Goal: Transaction & Acquisition: Purchase product/service

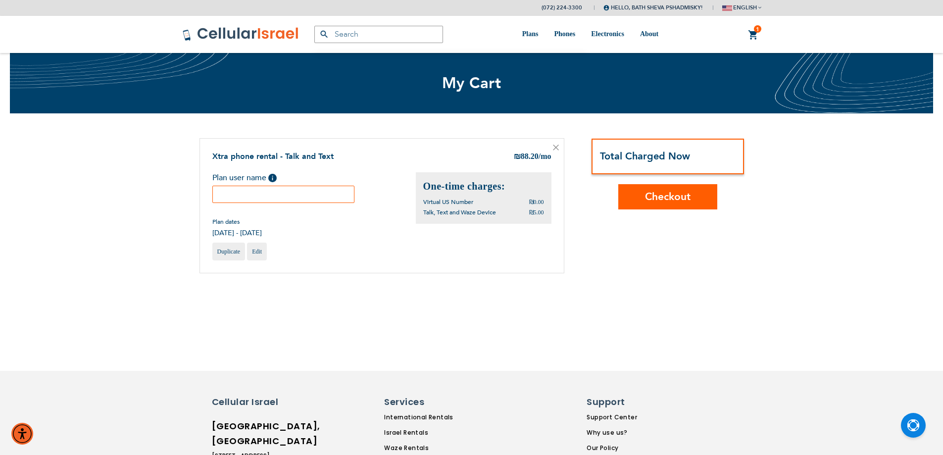
click at [327, 196] on input "text" at bounding box center [283, 194] width 143 height 17
paste input "#3000000751 בת שבע [PERSON_NAME]"
type input "#3000000751 בת שבע [PERSON_NAME]"
click at [642, 196] on button "Checkout" at bounding box center [667, 196] width 99 height 25
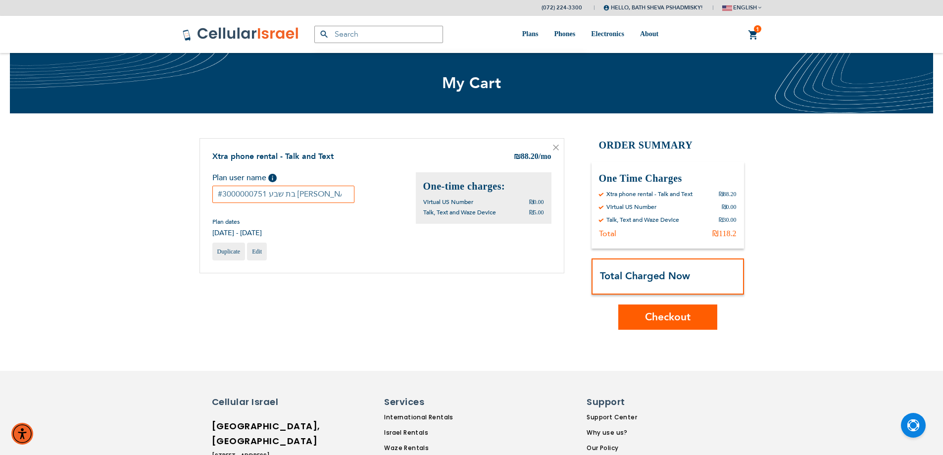
click at [656, 315] on div "Order Summary One Time Charges By Cellular Israel Xtra phone rental - Talk and …" at bounding box center [667, 234] width 152 height 192
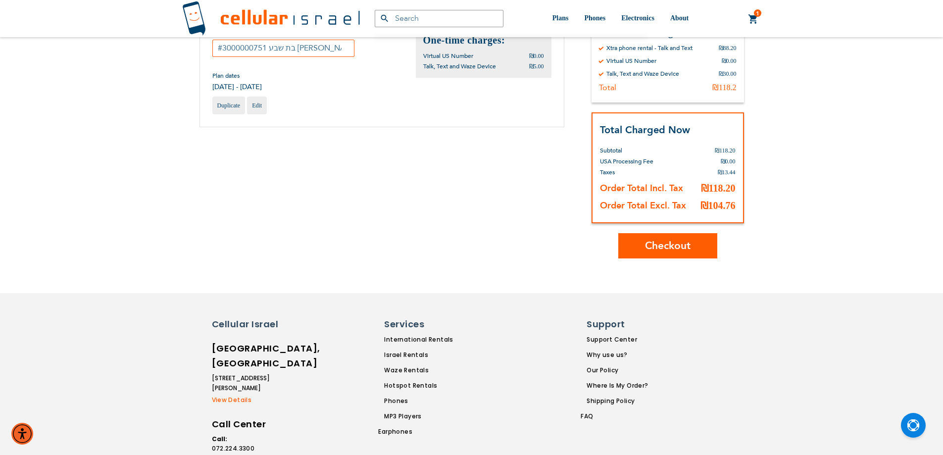
scroll to position [148, 0]
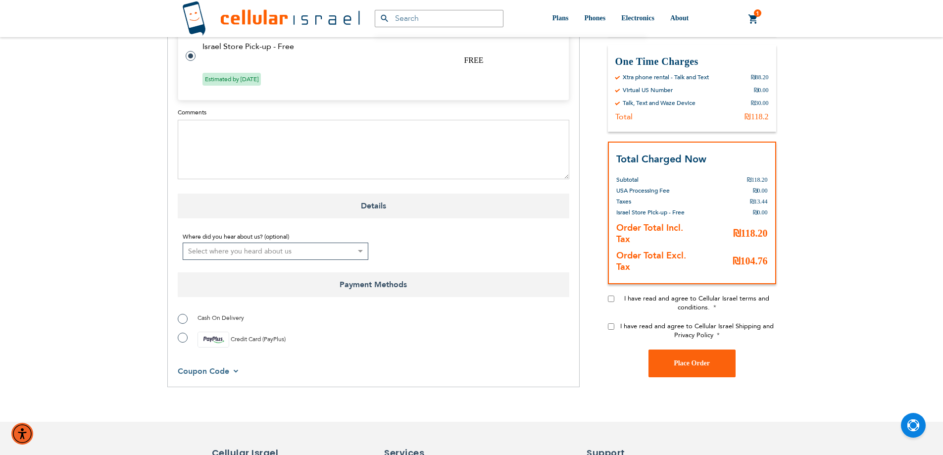
scroll to position [495, 0]
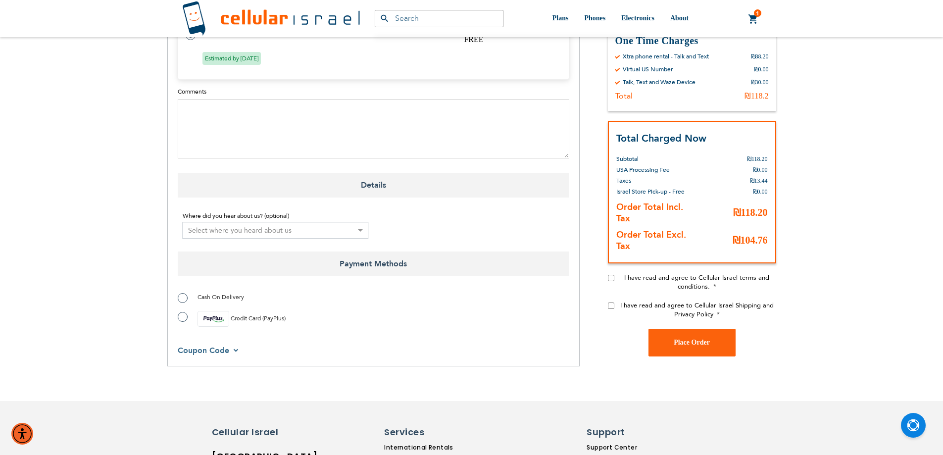
click at [183, 292] on label "Cash On Delivery" at bounding box center [211, 297] width 66 height 10
radio input "true"
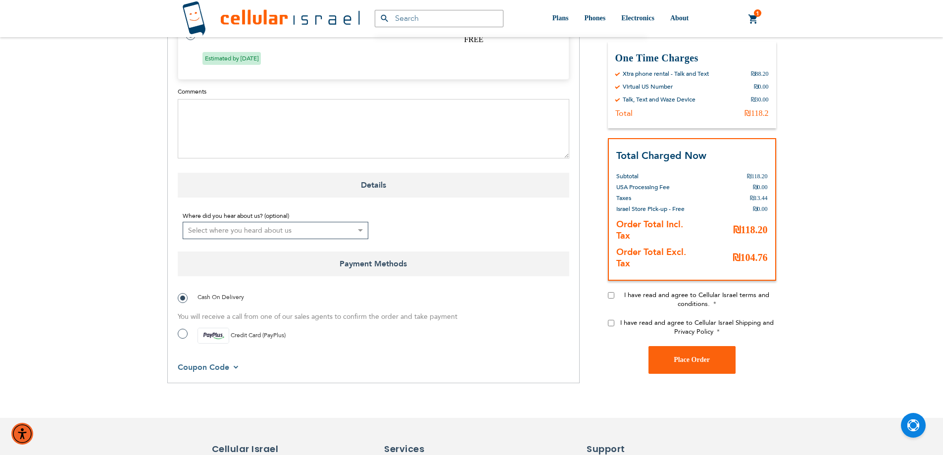
click at [611, 291] on input "I have read and agree to Cellular Israel terms and conditions." at bounding box center [611, 294] width 6 height 6
checkbox input "true"
click at [611, 319] on input "I have read and agree to Cellular Israel Shipping and Privacy Policy" at bounding box center [611, 322] width 6 height 6
checkbox input "true"
click at [688, 356] on span "Place Order" at bounding box center [692, 359] width 36 height 7
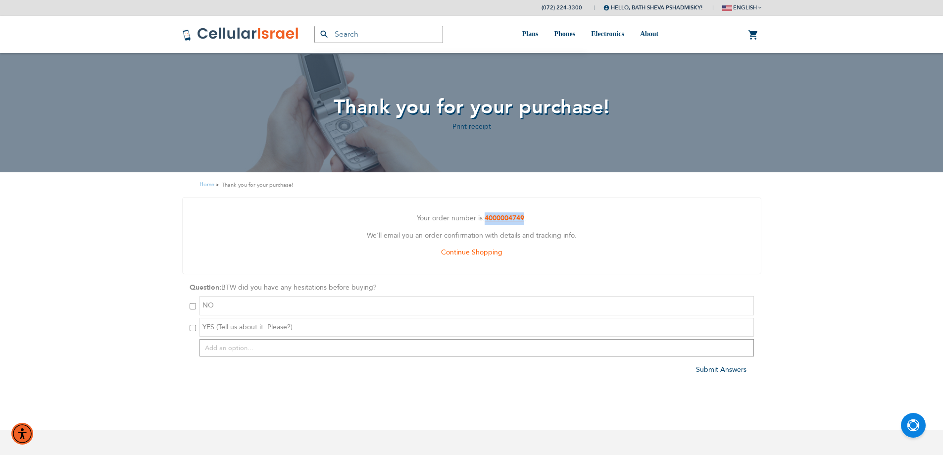
drag, startPoint x: 482, startPoint y: 218, endPoint x: 524, endPoint y: 217, distance: 41.6
click at [524, 217] on p "Your order number is: 4000004749 ." at bounding box center [471, 218] width 563 height 12
copy p "4000004749"
click at [637, 71] on link "Log Out" at bounding box center [640, 72] width 44 height 10
